Goal: Task Accomplishment & Management: Use online tool/utility

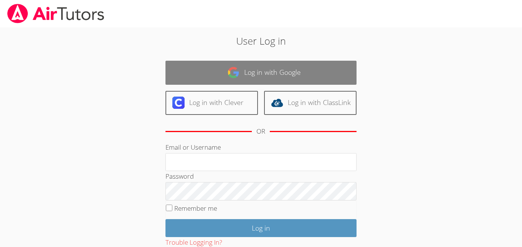
click at [217, 66] on link "Log in with Google" at bounding box center [260, 73] width 191 height 24
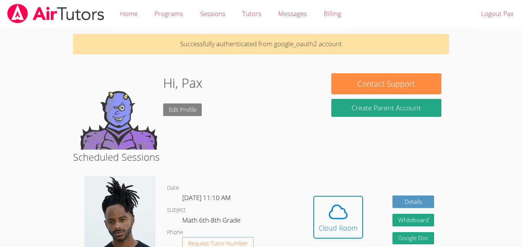
click at [195, 114] on link "Edit Profile" at bounding box center [182, 110] width 39 height 13
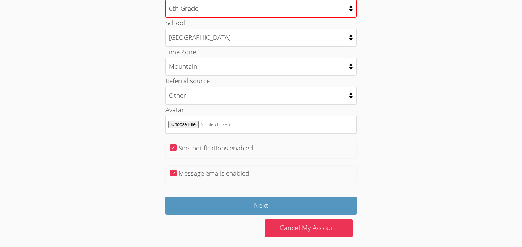
scroll to position [398, 0]
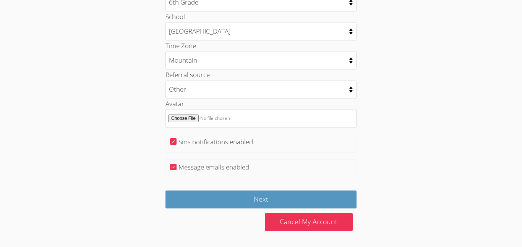
click at [265, 211] on div "Cancel My Account" at bounding box center [309, 222] width 96 height 27
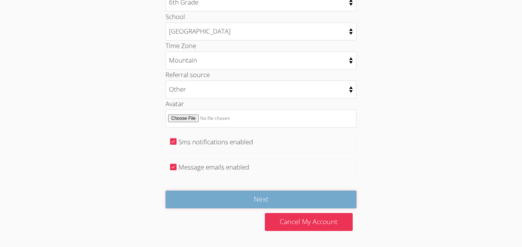
click at [260, 201] on input "Next" at bounding box center [260, 200] width 191 height 18
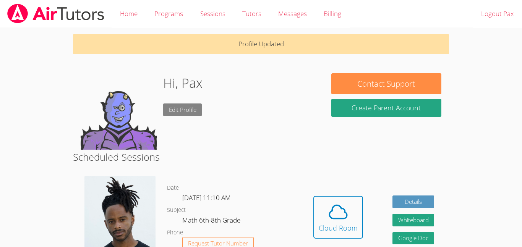
click at [183, 110] on link "Edit Profile" at bounding box center [182, 110] width 39 height 13
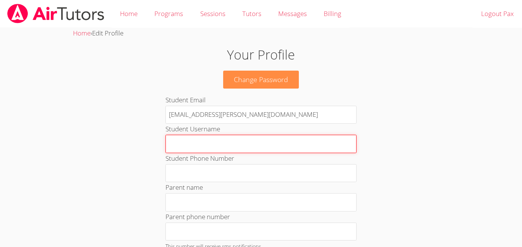
click at [209, 146] on input "Student Username" at bounding box center [260, 144] width 191 height 18
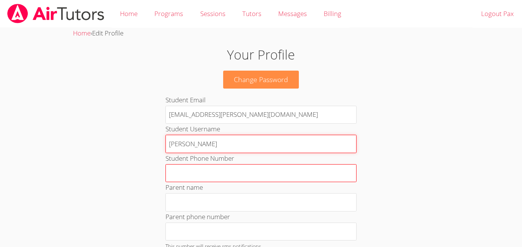
type input "mary mac"
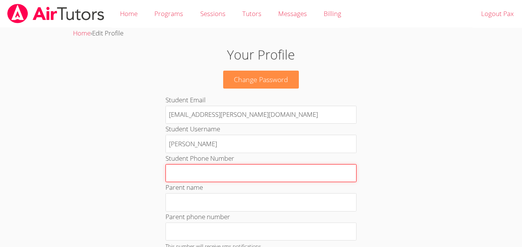
click at [235, 177] on input "Student Phone Number" at bounding box center [260, 173] width 191 height 18
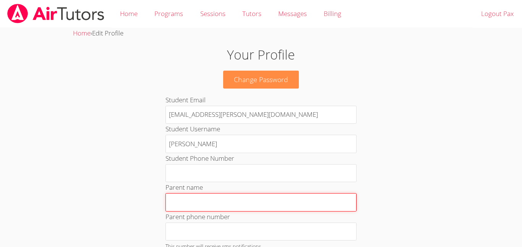
click at [237, 195] on input "Parent name" at bounding box center [260, 202] width 191 height 18
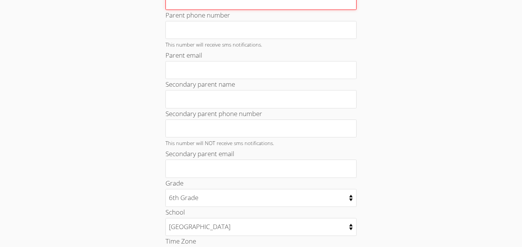
scroll to position [210, 0]
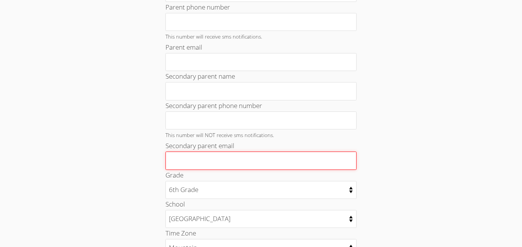
click at [215, 164] on input "Secondary parent email" at bounding box center [260, 161] width 191 height 18
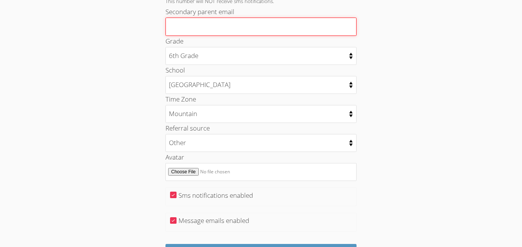
scroll to position [344, 0]
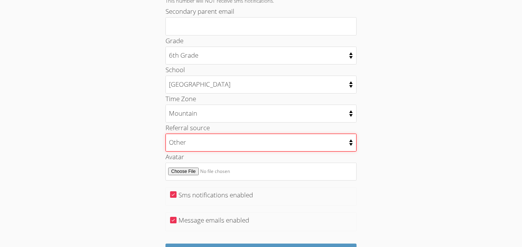
click at [214, 145] on select "College counselor Educational consultant Facebook Family referral Newspaper Sch…" at bounding box center [260, 143] width 191 height 18
click at [214, 151] on select "College counselor Educational consultant Facebook Family referral Newspaper Sch…" at bounding box center [260, 143] width 191 height 18
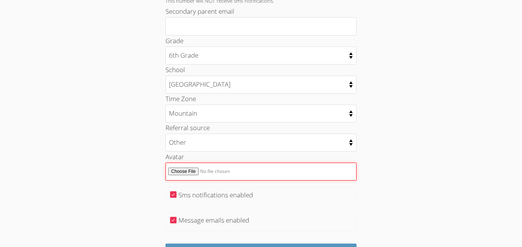
click at [179, 171] on input "Avatar" at bounding box center [260, 172] width 191 height 18
click at [181, 171] on input "Avatar" at bounding box center [260, 172] width 191 height 18
type input "C:\fakepath\iap_640x640.6527485668_h8im2xu4.webp"
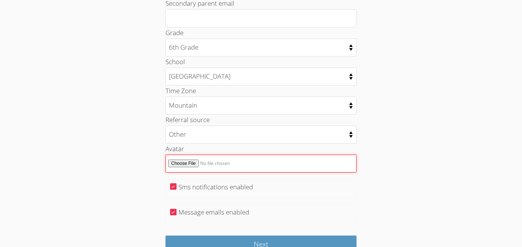
scroll to position [355, 0]
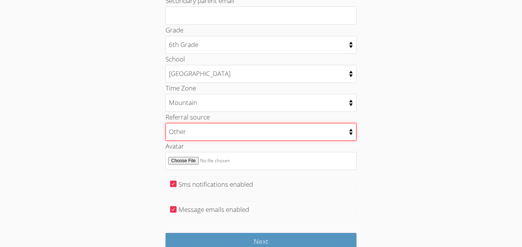
click at [211, 129] on select "College counselor Educational consultant Facebook Family referral Newspaper Sch…" at bounding box center [260, 132] width 191 height 18
click at [212, 133] on select "College counselor Educational consultant Facebook Family referral Newspaper Sch…" at bounding box center [260, 132] width 191 height 18
click at [212, 134] on select "College counselor Educational consultant Facebook Family referral Newspaper Sch…" at bounding box center [260, 132] width 191 height 18
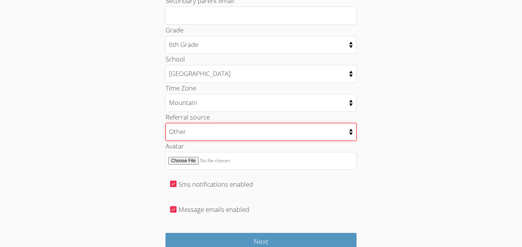
click at [165, 123] on select "College counselor Educational consultant Facebook Family referral Newspaper Sch…" at bounding box center [260, 132] width 191 height 18
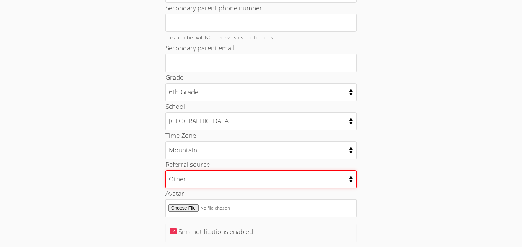
scroll to position [308, 0]
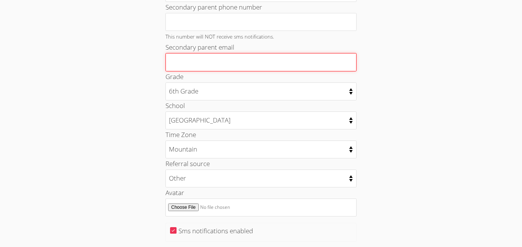
click at [227, 62] on input "Secondary parent email" at bounding box center [260, 62] width 191 height 18
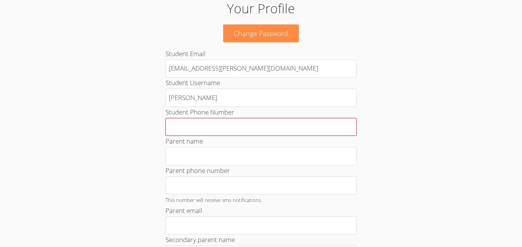
scroll to position [45, 0]
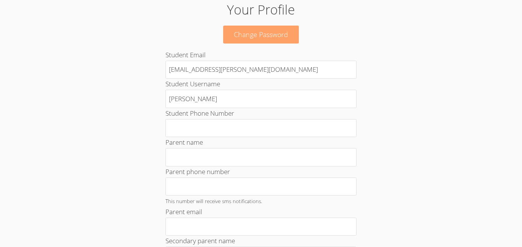
click at [289, 41] on link "Change Password" at bounding box center [261, 35] width 76 height 18
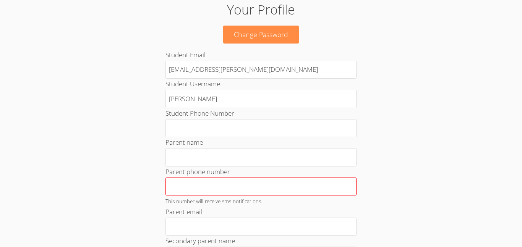
scroll to position [398, 0]
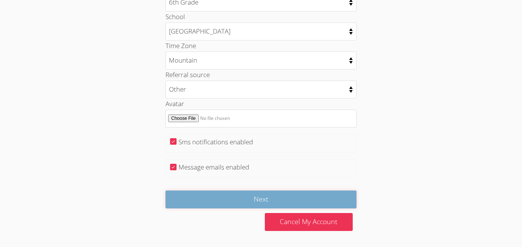
click at [279, 199] on input "Next" at bounding box center [260, 200] width 191 height 18
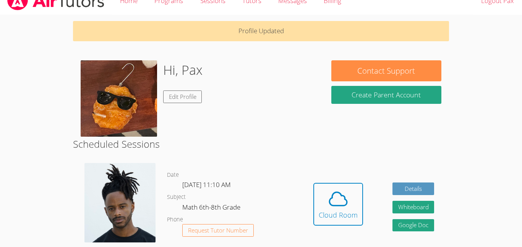
scroll to position [15, 0]
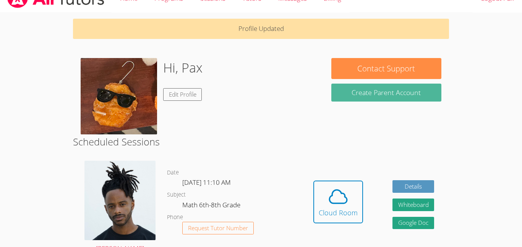
click at [356, 90] on button "Create Parent Account" at bounding box center [386, 93] width 110 height 18
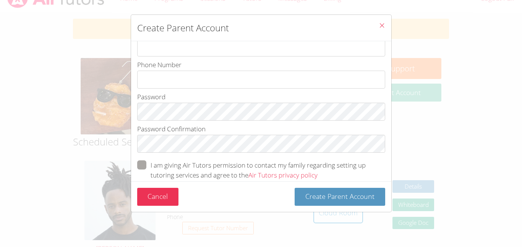
scroll to position [96, 0]
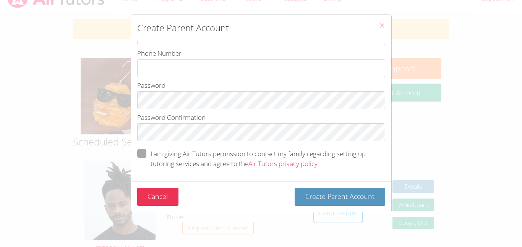
click at [384, 23] on icon "Close" at bounding box center [382, 25] width 6 height 6
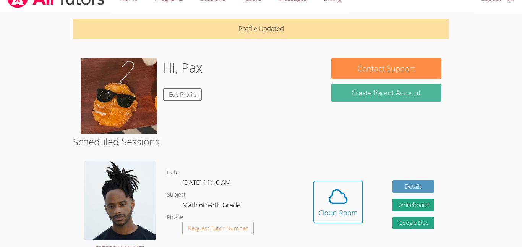
click at [376, 97] on button "Create Parent Account" at bounding box center [386, 93] width 110 height 18
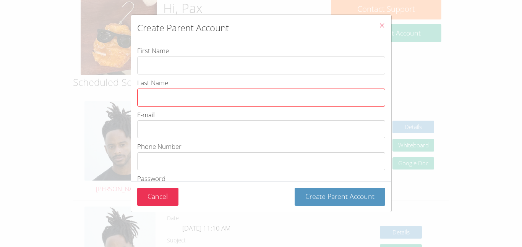
scroll to position [0, 0]
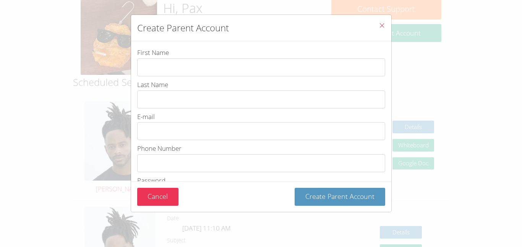
click at [382, 29] on span "Close" at bounding box center [382, 26] width 6 height 9
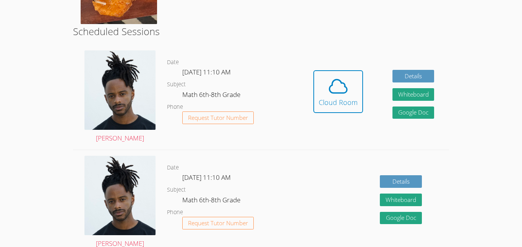
scroll to position [127, 0]
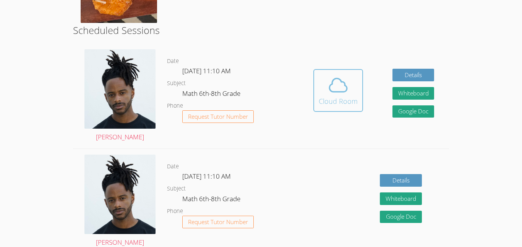
click at [345, 89] on icon at bounding box center [337, 84] width 21 height 21
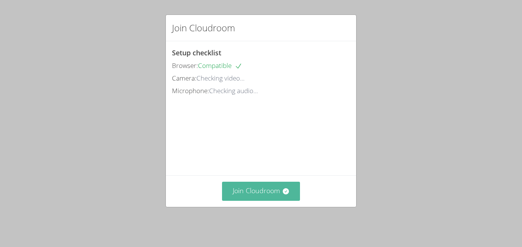
click at [248, 189] on button "Join Cloudroom" at bounding box center [261, 191] width 78 height 19
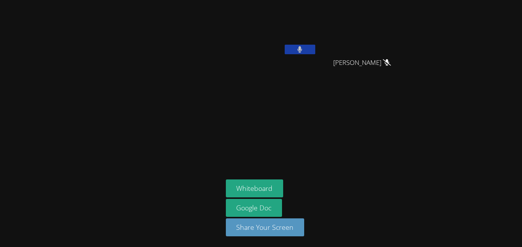
click at [293, 52] on button at bounding box center [300, 50] width 31 height 10
click at [294, 52] on button at bounding box center [300, 50] width 31 height 10
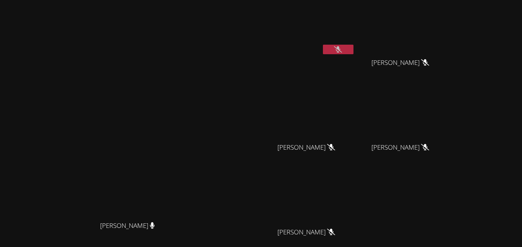
click at [342, 49] on icon at bounding box center [338, 49] width 8 height 6
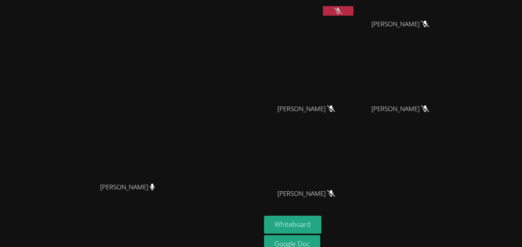
scroll to position [51, 0]
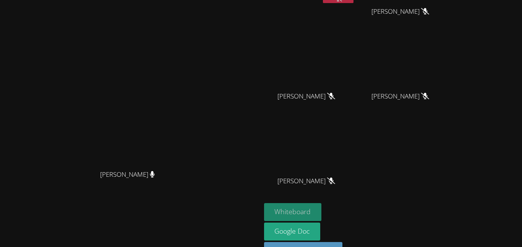
click at [322, 209] on button "Whiteboard" at bounding box center [293, 212] width 58 height 18
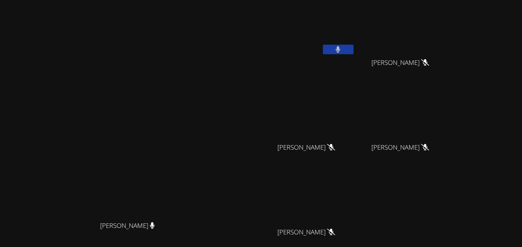
click at [353, 49] on button at bounding box center [338, 50] width 31 height 10
click at [323, 45] on button at bounding box center [338, 50] width 31 height 10
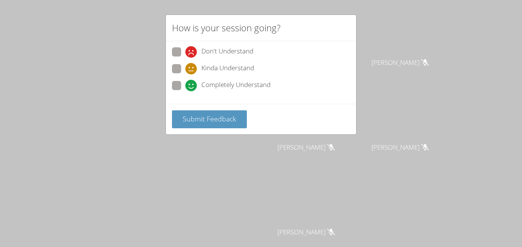
click at [199, 92] on div "Completely Understand" at bounding box center [261, 88] width 178 height 14
click at [185, 91] on span at bounding box center [185, 91] width 0 height 0
click at [185, 84] on input "Completely Understand" at bounding box center [188, 84] width 6 height 6
radio input "true"
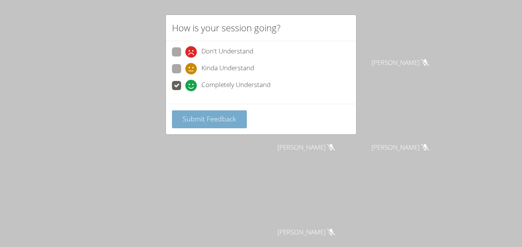
click at [198, 114] on span "Submit Feedback" at bounding box center [209, 118] width 53 height 9
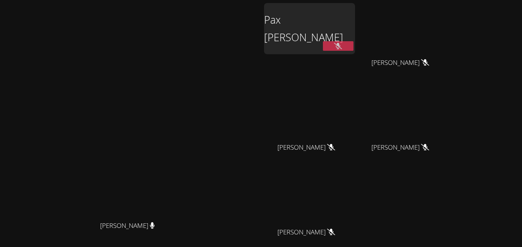
click at [355, 29] on div "Pax [PERSON_NAME]" at bounding box center [309, 28] width 91 height 51
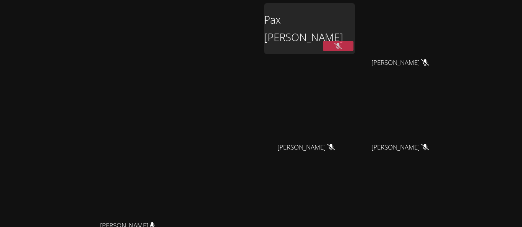
click at [342, 43] on icon at bounding box center [338, 46] width 8 height 6
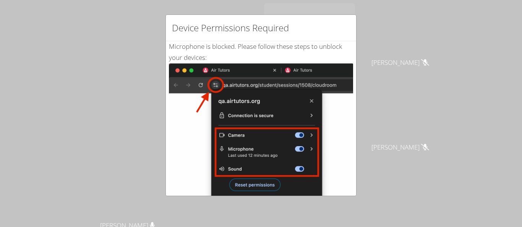
click at [243, 118] on img at bounding box center [261, 149] width 184 height 173
click at [283, 162] on img at bounding box center [261, 149] width 184 height 173
click at [105, 13] on div "Device Permissions Required Microphone is blocked . Please follow these steps t…" at bounding box center [261, 113] width 522 height 227
click at [254, 85] on img at bounding box center [261, 149] width 184 height 173
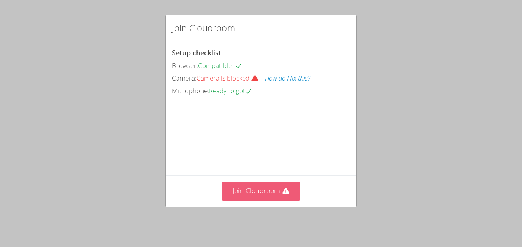
click at [283, 200] on button "Join Cloudroom" at bounding box center [261, 191] width 78 height 19
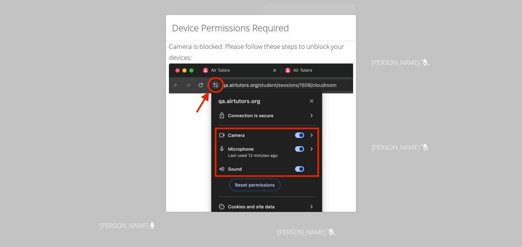
click at [44, 43] on div "Device Permissions Required Camera is blocked . Please follow these steps to un…" at bounding box center [261, 123] width 522 height 247
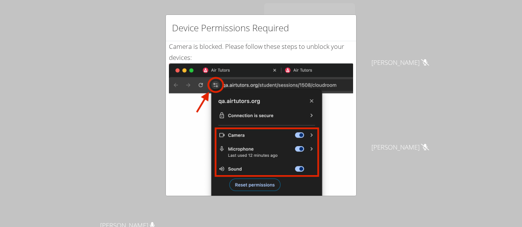
click at [154, 61] on div "Device Permissions Required Camera is blocked . Please follow these steps to un…" at bounding box center [261, 113] width 522 height 227
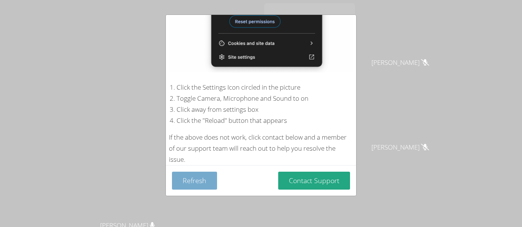
click at [209, 178] on button "Refresh" at bounding box center [194, 181] width 45 height 18
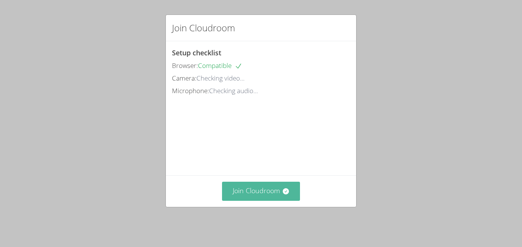
click at [226, 199] on button "Join Cloudroom" at bounding box center [261, 191] width 78 height 19
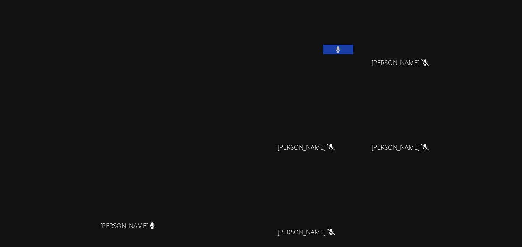
scroll to position [0, 0]
